Goal: Navigation & Orientation: Find specific page/section

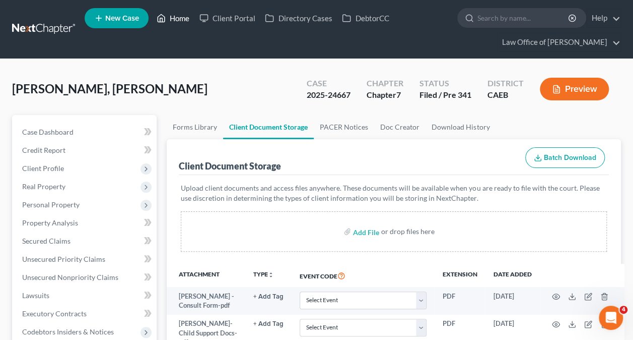
click at [188, 22] on link "Home" at bounding box center [173, 18] width 43 height 18
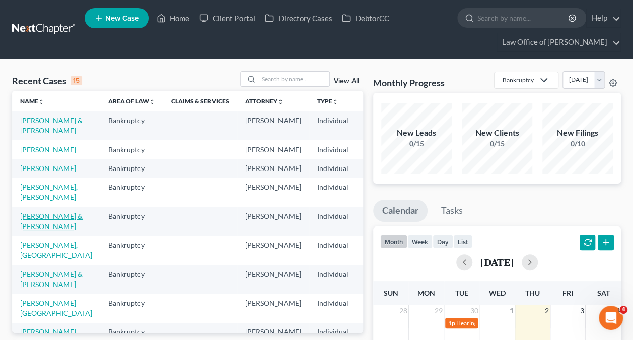
click at [29, 230] on link "[PERSON_NAME] & [PERSON_NAME]" at bounding box center [51, 221] width 62 height 19
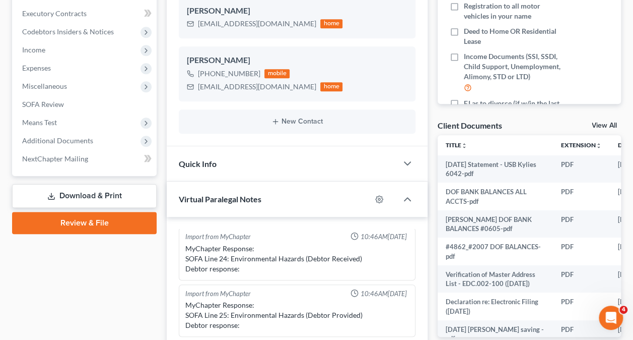
scroll to position [44, 0]
click at [78, 141] on span "Additional Documents" at bounding box center [57, 140] width 71 height 9
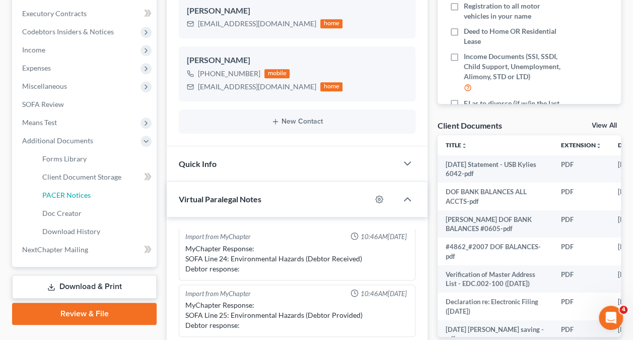
click at [81, 190] on span "PACER Notices" at bounding box center [66, 194] width 48 height 9
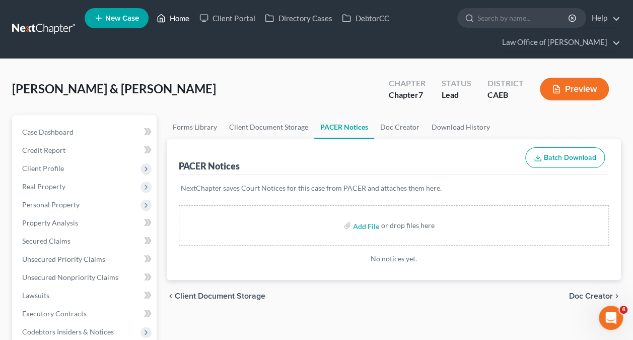
click at [176, 19] on link "Home" at bounding box center [173, 18] width 43 height 18
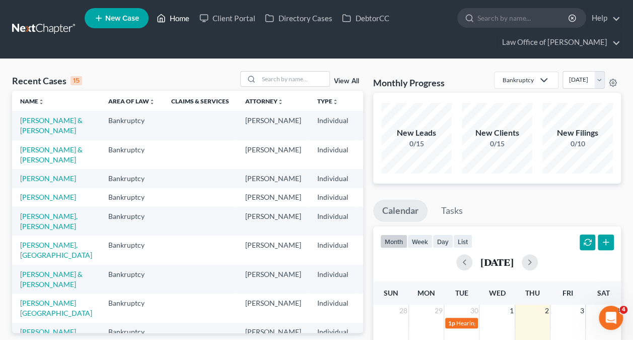
scroll to position [236, 0]
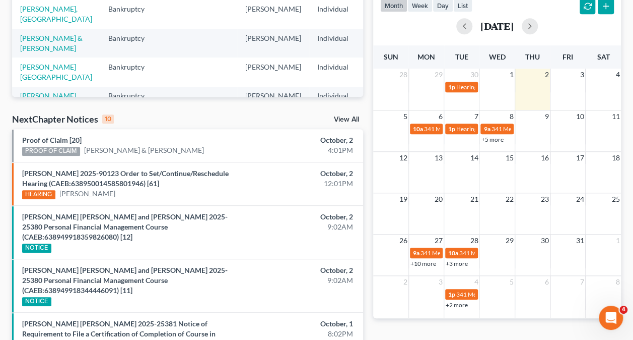
click at [459, 264] on link "+3 more" at bounding box center [457, 264] width 22 height 8
click at [432, 265] on link "+10 more" at bounding box center [424, 264] width 26 height 8
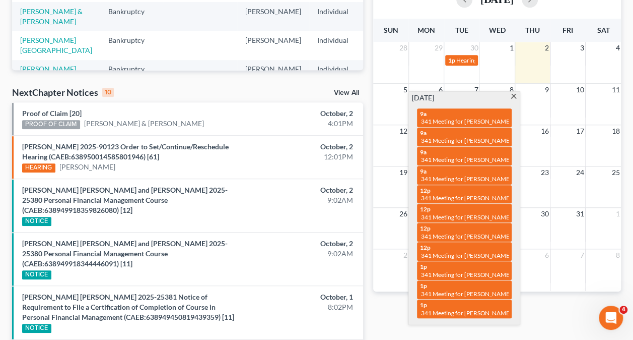
scroll to position [265, 0]
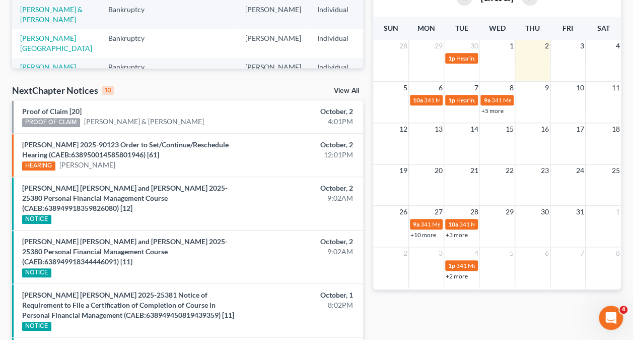
click at [541, 294] on div "Monthly Progress Bankruptcy Bankruptcy Other [DATE] [DATE] [DATE] [DATE] [DATE]…" at bounding box center [497, 207] width 258 height 803
click at [462, 235] on link "+3 more" at bounding box center [457, 235] width 22 height 8
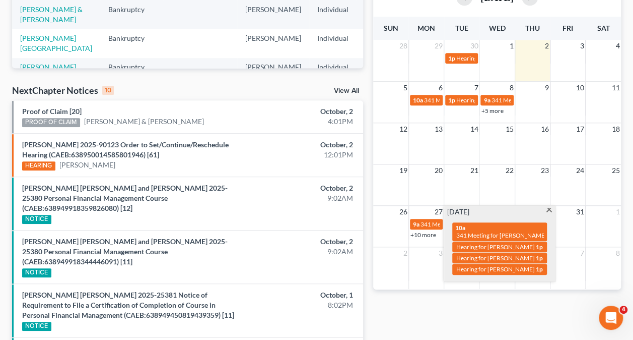
click at [552, 210] on span at bounding box center [550, 211] width 8 height 7
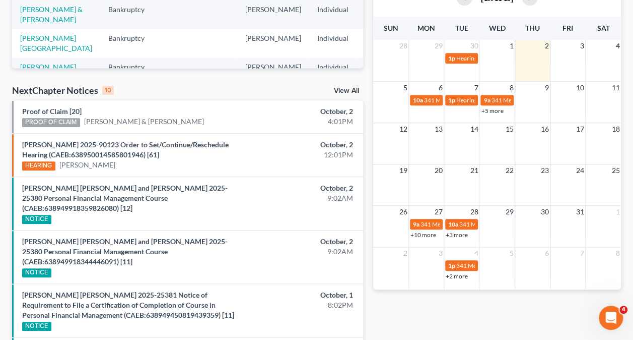
click at [432, 236] on link "+10 more" at bounding box center [424, 235] width 26 height 8
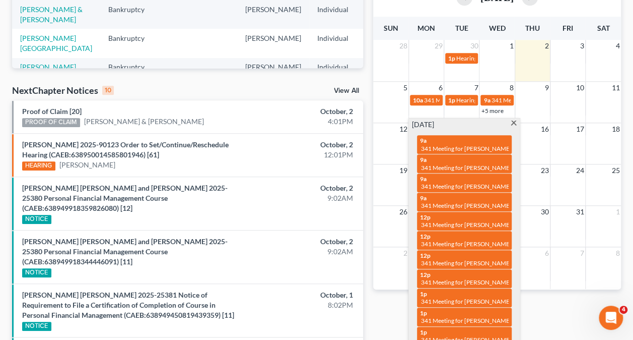
click at [517, 121] on span at bounding box center [514, 123] width 8 height 7
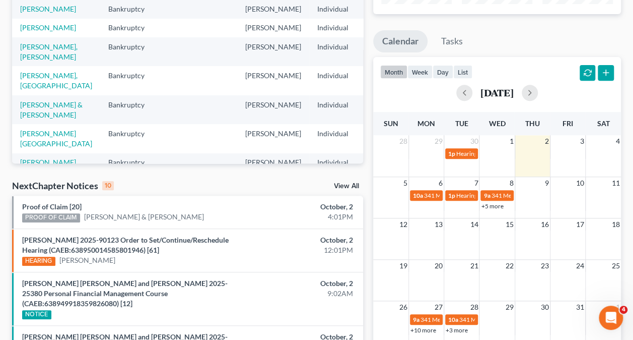
scroll to position [169, 0]
click at [538, 93] on button "button" at bounding box center [530, 93] width 16 height 16
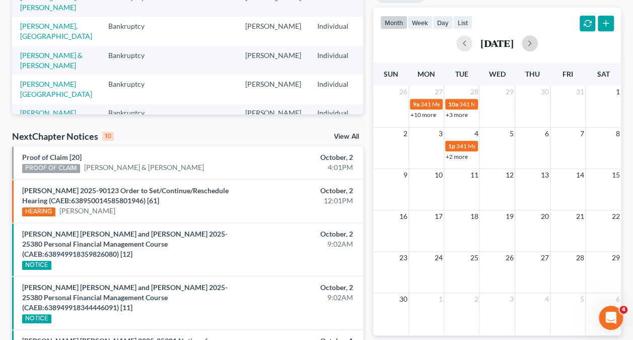
scroll to position [219, 0]
click at [457, 45] on button "button" at bounding box center [465, 43] width 16 height 16
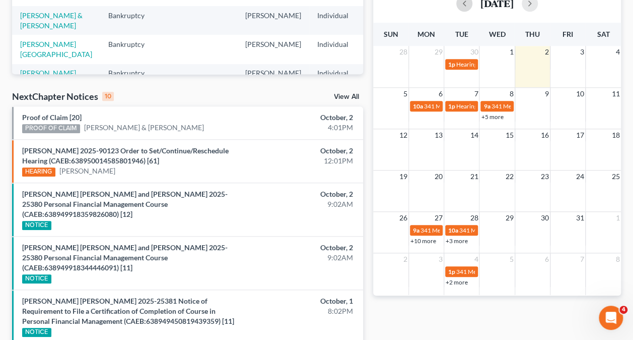
scroll to position [259, 0]
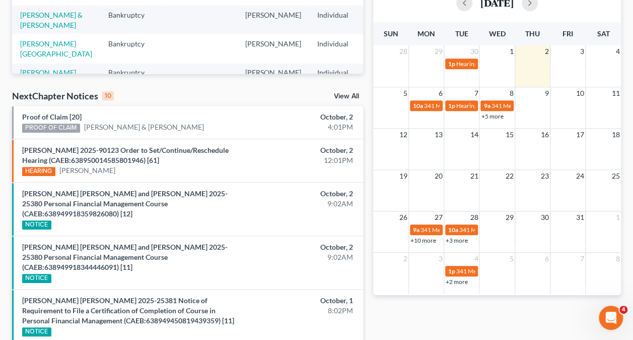
click at [425, 236] on link "+10 more" at bounding box center [424, 240] width 26 height 8
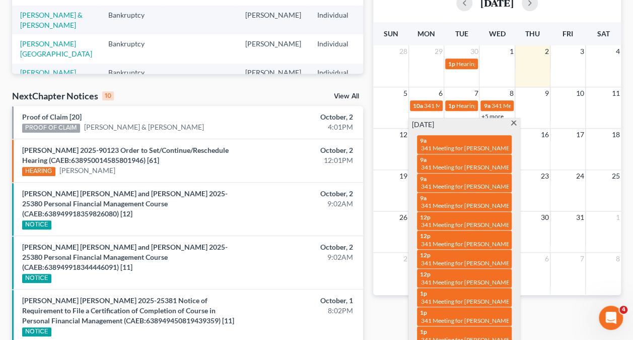
click at [515, 120] on span at bounding box center [514, 123] width 8 height 7
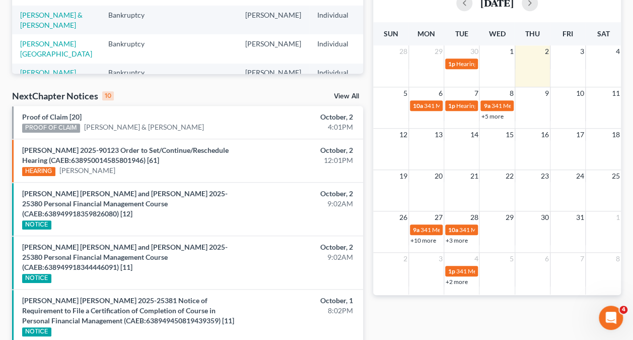
click at [462, 238] on link "+3 more" at bounding box center [457, 240] width 22 height 8
click at [398, 244] on div "26 27 28 29 30 31 1 9a 341 Meeting for [PERSON_NAME] 10a 341 Meeting for [PERSO…" at bounding box center [497, 228] width 248 height 35
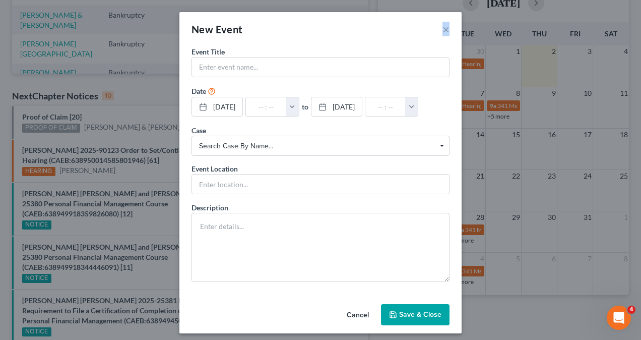
drag, startPoint x: 445, startPoint y: 31, endPoint x: 437, endPoint y: 29, distance: 8.3
click at [437, 29] on div "New Event ×" at bounding box center [320, 29] width 282 height 34
click at [442, 29] on button "×" at bounding box center [445, 29] width 7 height 12
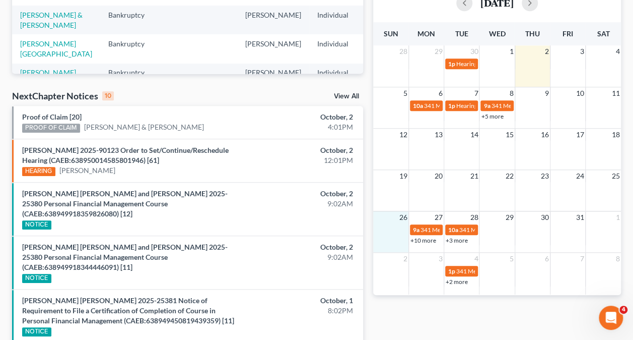
click at [423, 238] on link "+10 more" at bounding box center [424, 240] width 26 height 8
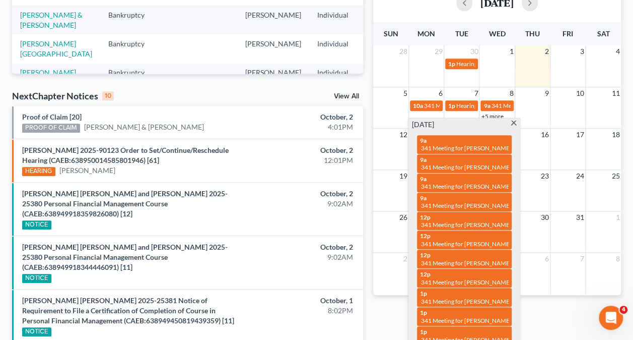
click at [515, 122] on span at bounding box center [514, 123] width 8 height 7
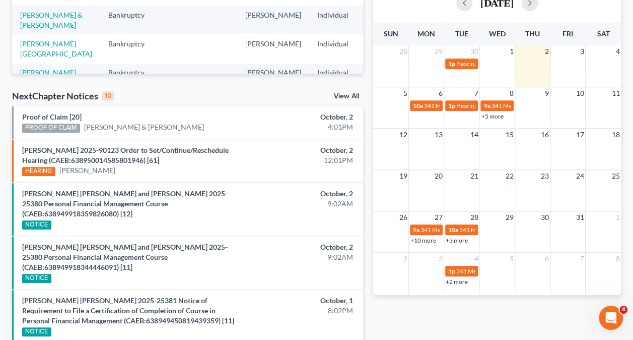
click at [462, 236] on link "+3 more" at bounding box center [457, 240] width 22 height 8
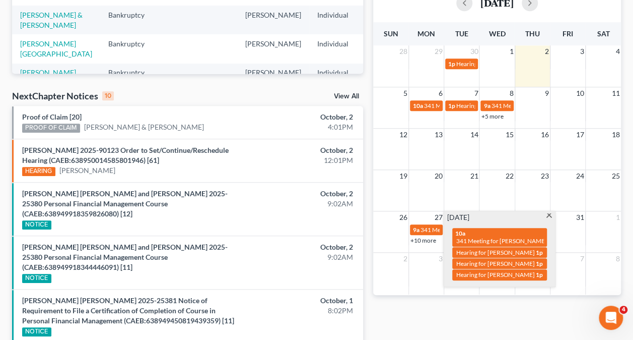
click at [431, 241] on link "+10 more" at bounding box center [424, 240] width 26 height 8
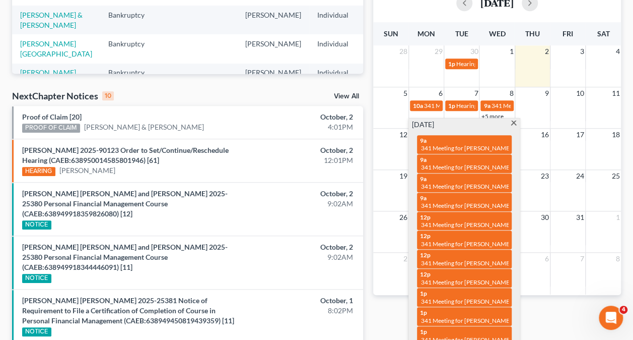
click at [451, 213] on div "12p 341 Meeting for [PERSON_NAME]" at bounding box center [464, 221] width 89 height 16
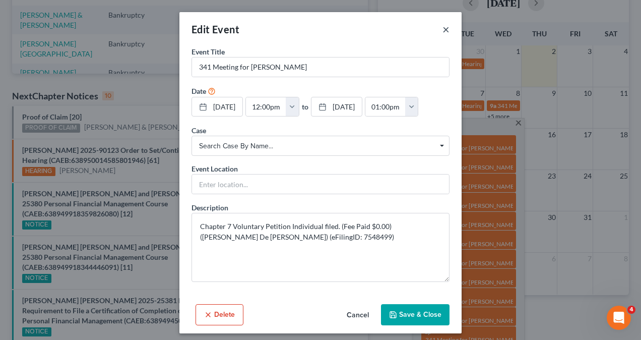
click at [442, 30] on button "×" at bounding box center [445, 29] width 7 height 12
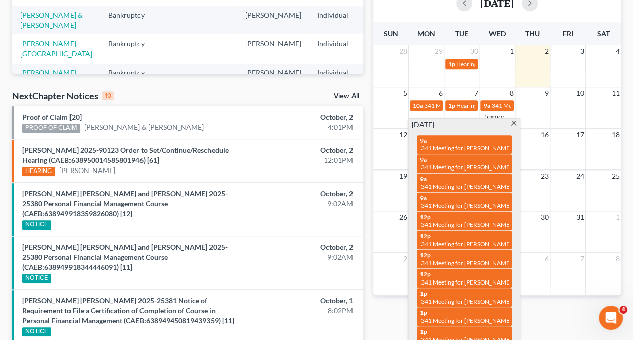
click at [484, 240] on span "341 Meeting for [PERSON_NAME] [PERSON_NAME]" at bounding box center [490, 244] width 139 height 8
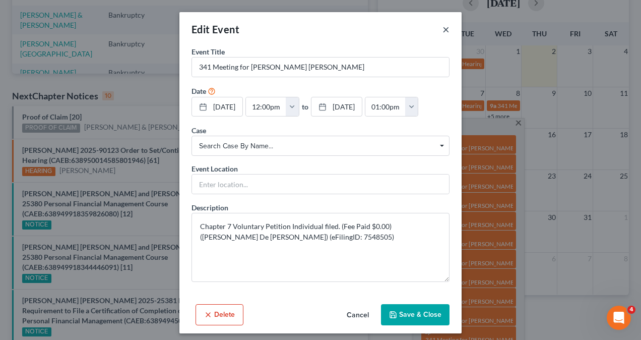
click at [444, 32] on button "×" at bounding box center [445, 29] width 7 height 12
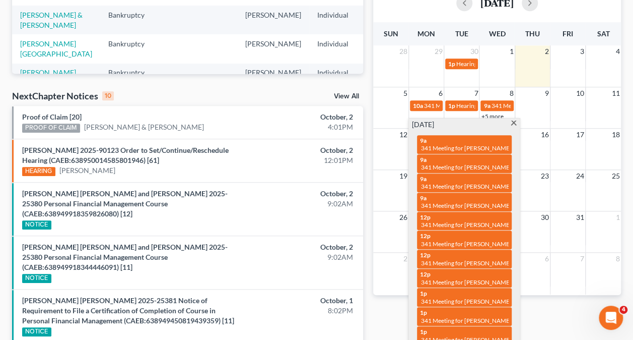
click at [476, 259] on span "341 Meeting for [PERSON_NAME] [PERSON_NAME]" at bounding box center [490, 263] width 139 height 8
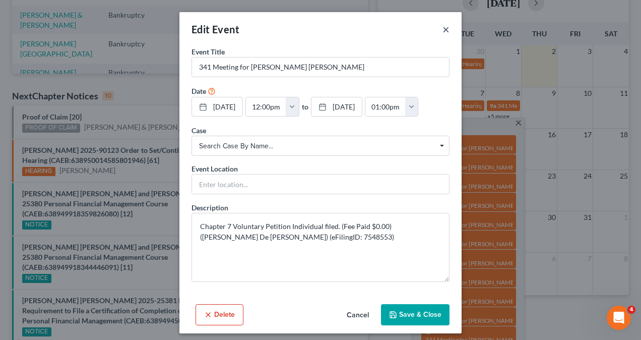
click at [442, 26] on button "×" at bounding box center [445, 29] width 7 height 12
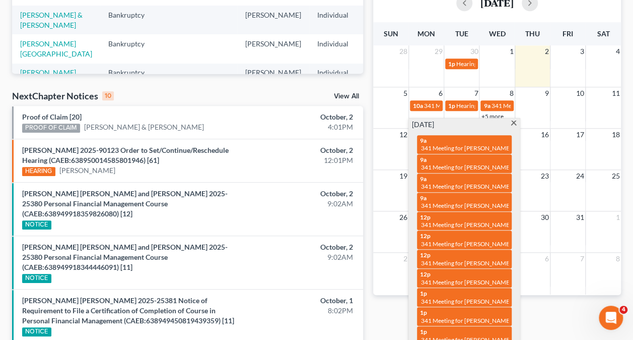
click at [472, 278] on span "341 Meeting for [PERSON_NAME] [PERSON_NAME] and [PERSON_NAME]" at bounding box center [520, 282] width 199 height 8
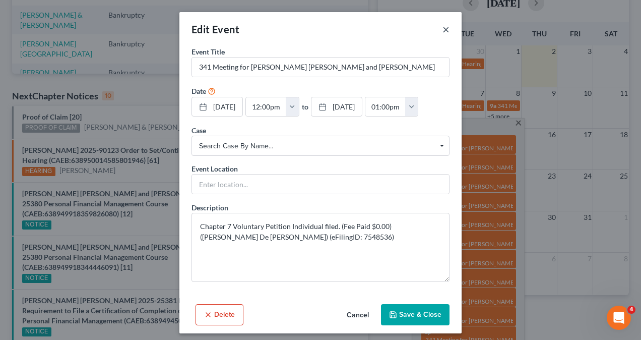
click at [444, 28] on button "×" at bounding box center [445, 29] width 7 height 12
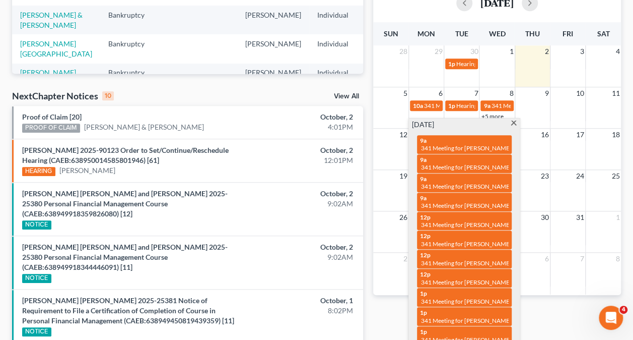
click at [482, 297] on span "341 Meeting for [PERSON_NAME]" at bounding box center [466, 301] width 91 height 8
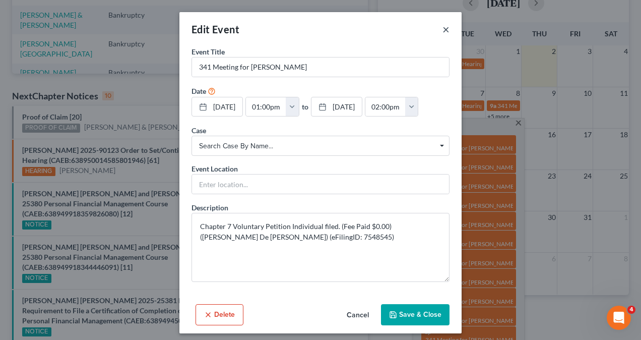
click at [442, 26] on button "×" at bounding box center [445, 29] width 7 height 12
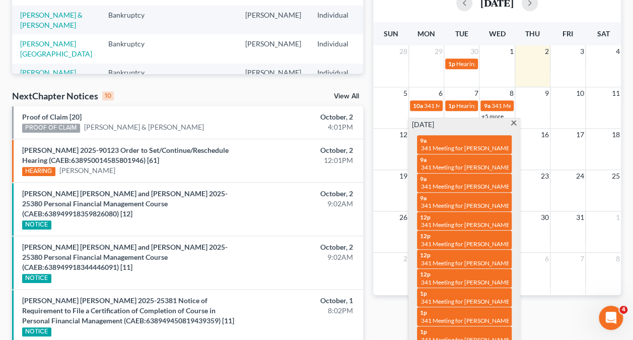
click at [474, 316] on span "341 Meeting for [PERSON_NAME] [PERSON_NAME]" at bounding box center [490, 320] width 139 height 8
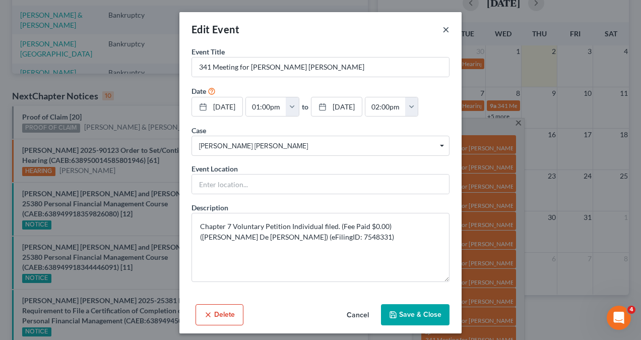
click at [442, 29] on button "×" at bounding box center [445, 29] width 7 height 12
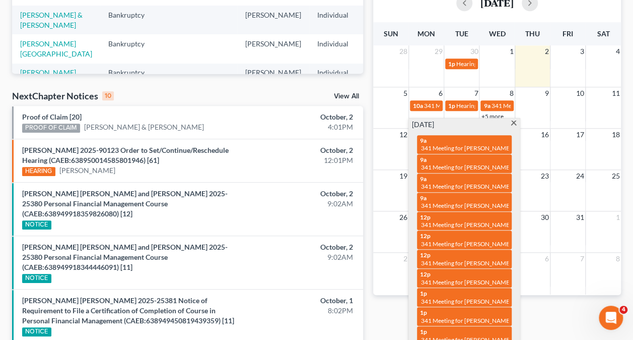
click at [464, 336] on span "341 Meeting for [PERSON_NAME]" at bounding box center [466, 340] width 91 height 8
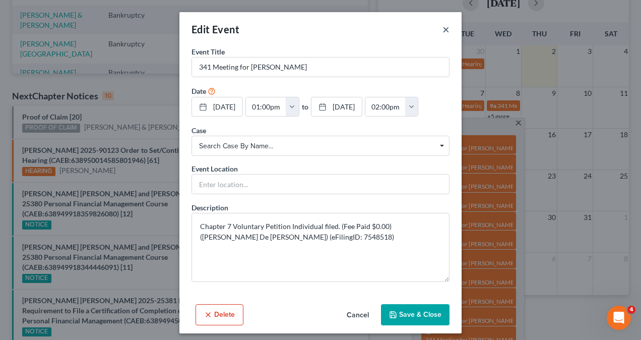
click at [444, 30] on button "×" at bounding box center [445, 29] width 7 height 12
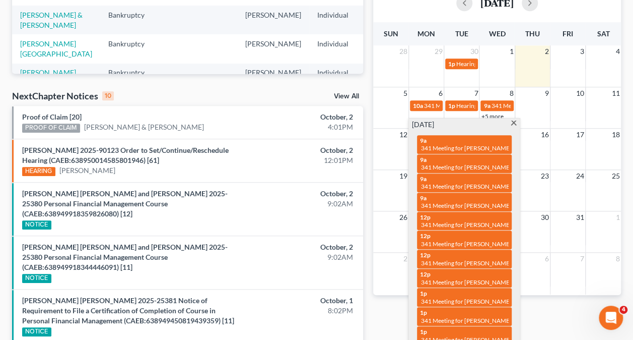
click at [515, 123] on span at bounding box center [514, 123] width 8 height 7
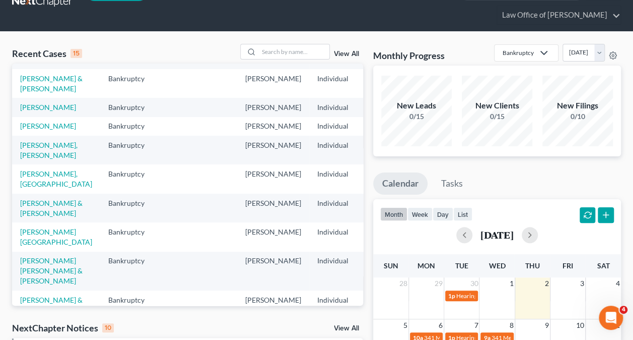
scroll to position [45, 0]
click at [32, 158] on link "[PERSON_NAME], [PERSON_NAME]" at bounding box center [48, 149] width 57 height 19
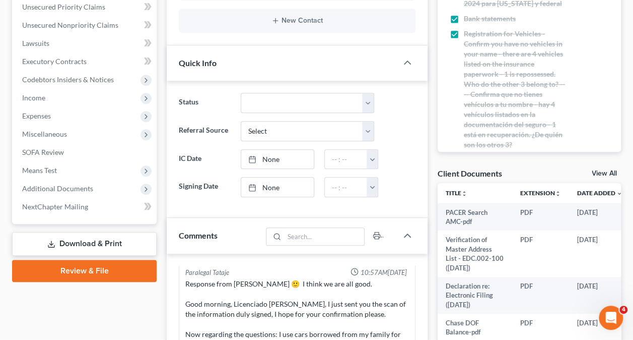
scroll to position [253, 0]
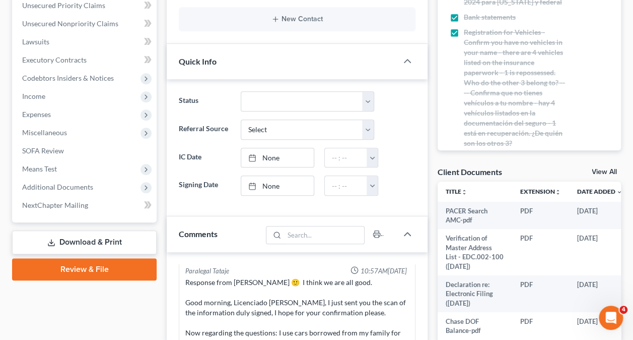
click at [86, 179] on span "Additional Documents" at bounding box center [85, 187] width 143 height 18
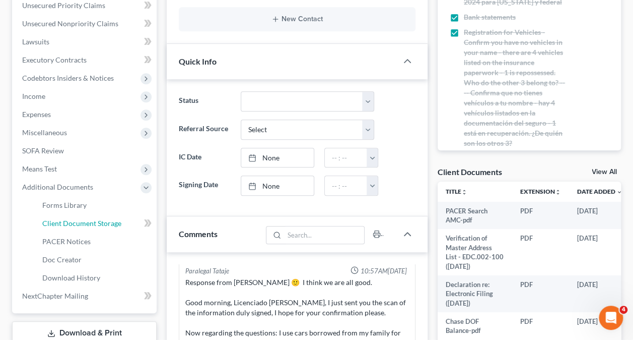
click at [105, 222] on span "Client Document Storage" at bounding box center [81, 223] width 79 height 9
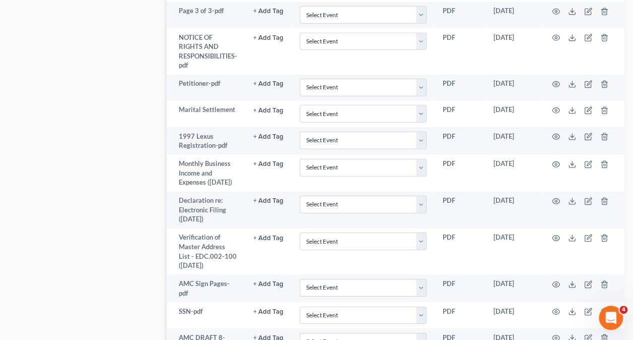
scroll to position [179, 0]
